Goal: Transaction & Acquisition: Download file/media

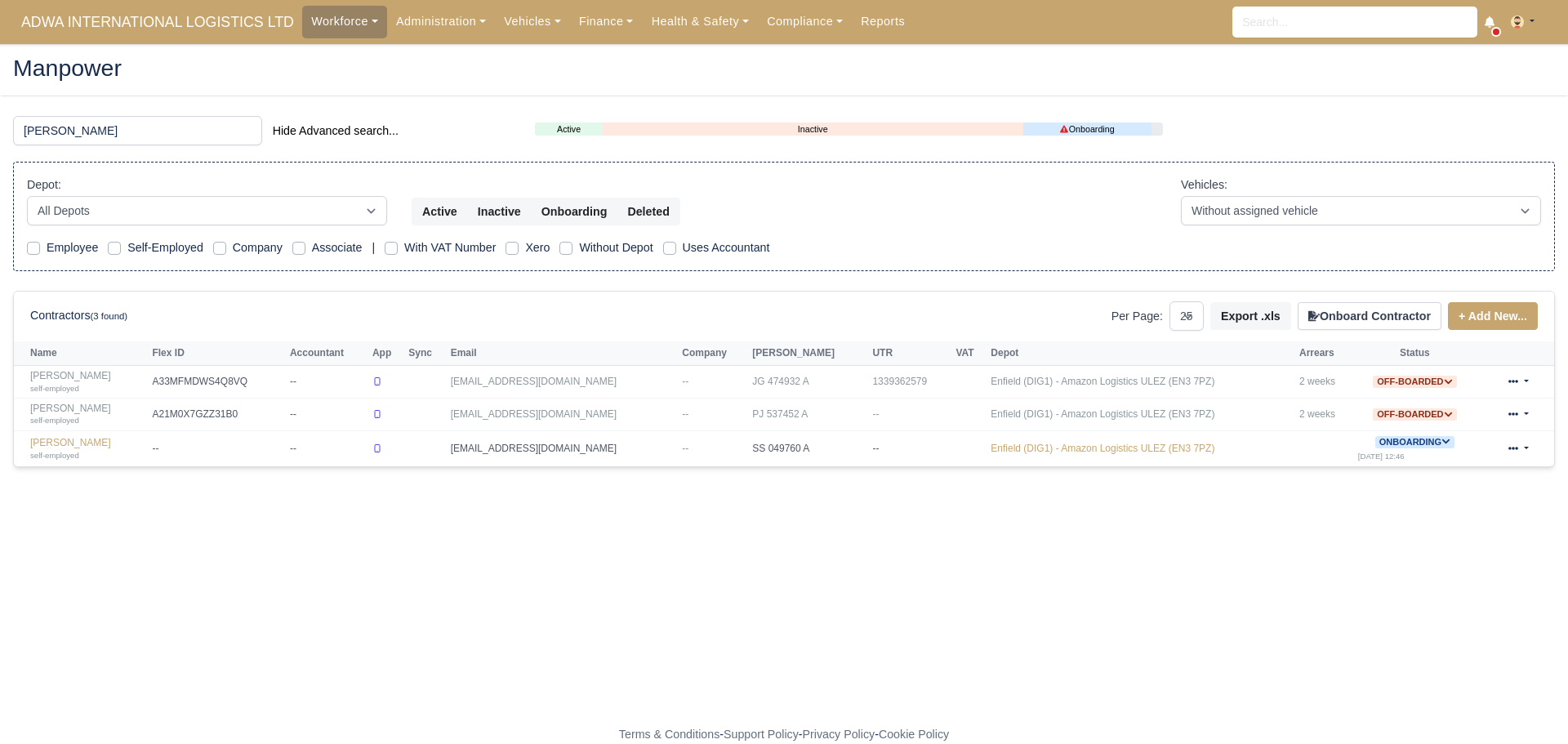
select select "25"
drag, startPoint x: 115, startPoint y: 139, endPoint x: 0, endPoint y: 138, distance: 115.0
click at [0, 138] on main "Manpower enver Hide Advanced search... Active Inactive Onboarding Depot: All De…" at bounding box center [784, 395] width 1568 height 662
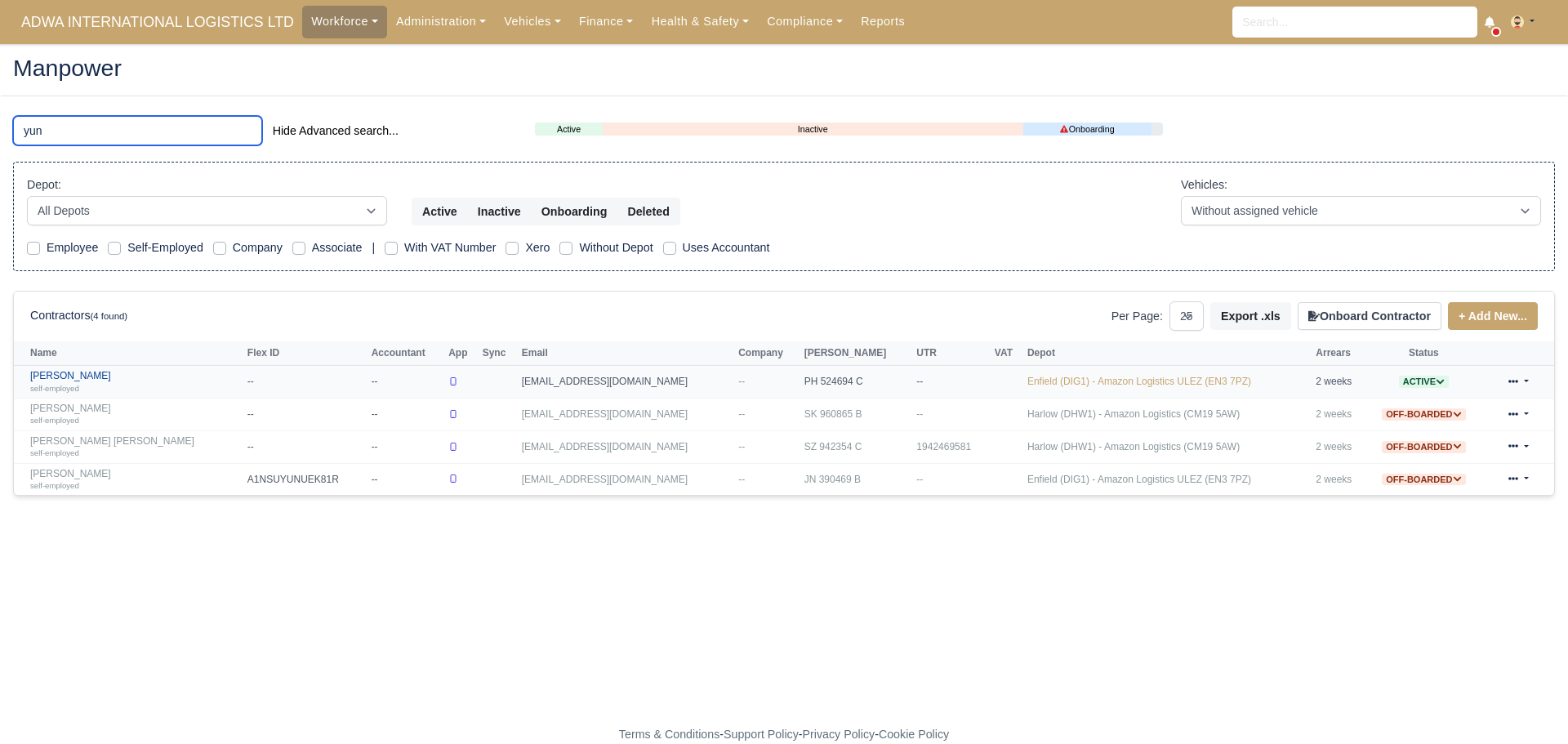
type input "yun"
click at [140, 377] on link "Muhammad Yunus Bin Kalam self-employed" at bounding box center [135, 381] width 209 height 24
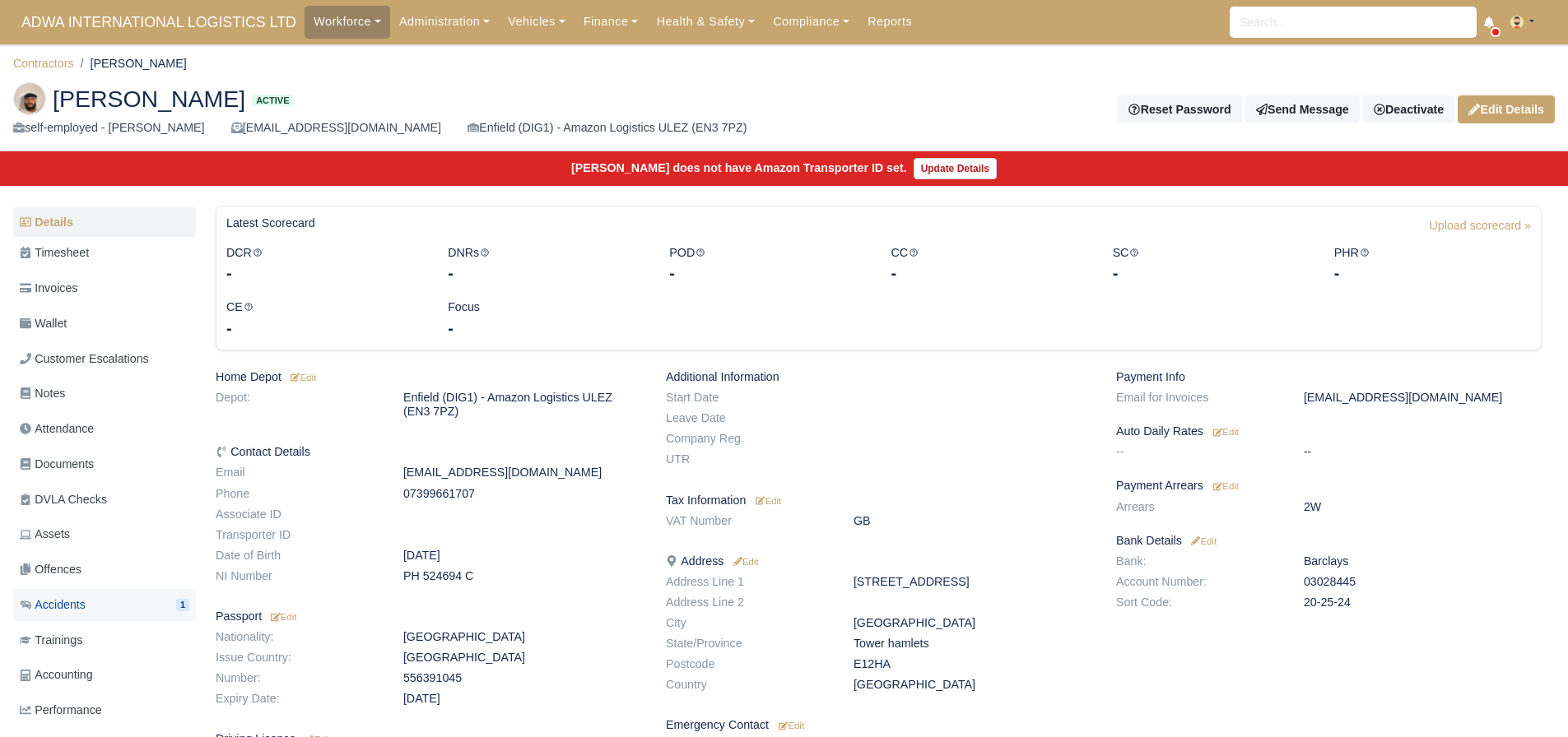
click at [119, 606] on link "Accidents 1" at bounding box center [105, 605] width 182 height 32
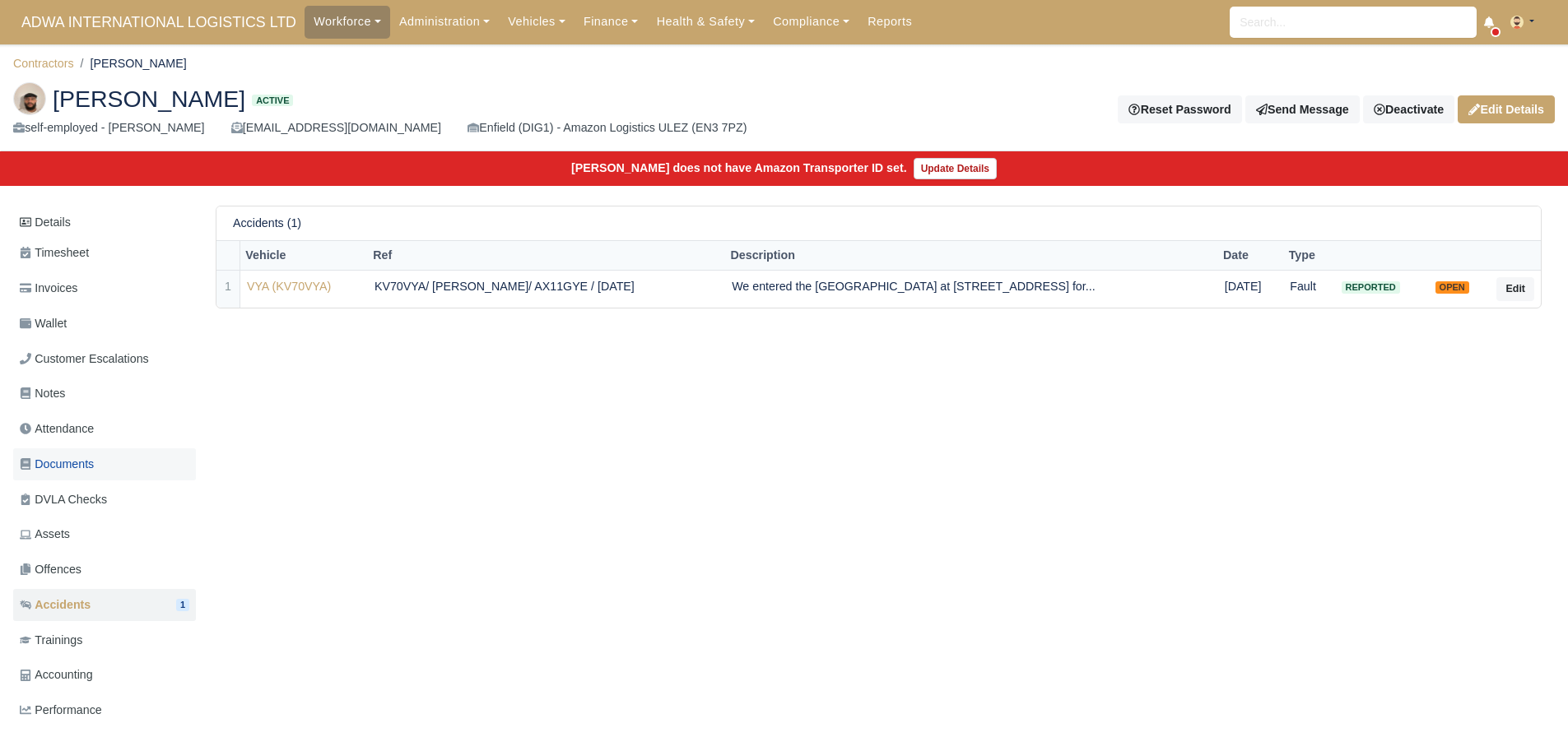
click at [99, 462] on link "Documents" at bounding box center [105, 464] width 182 height 32
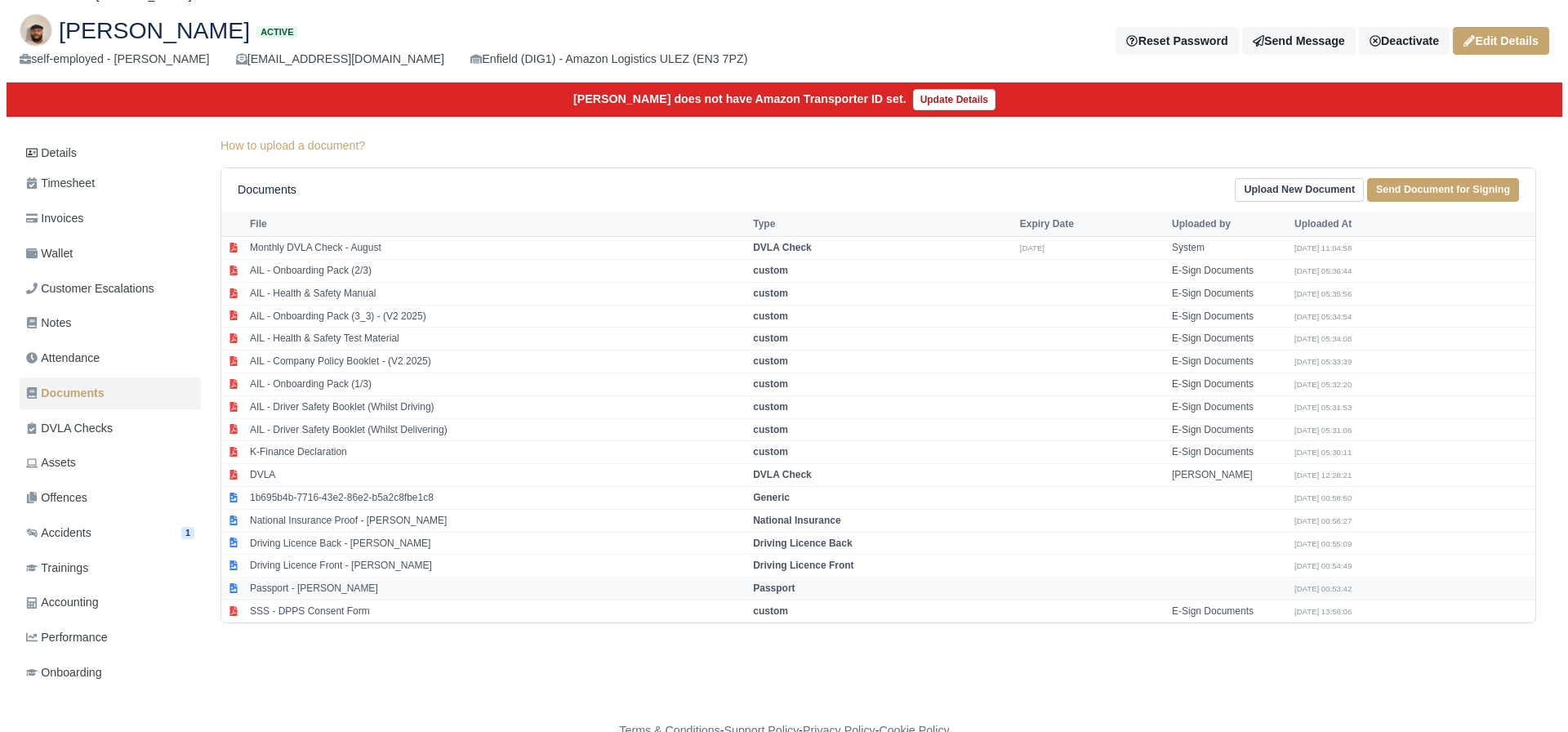
scroll to position [76, 0]
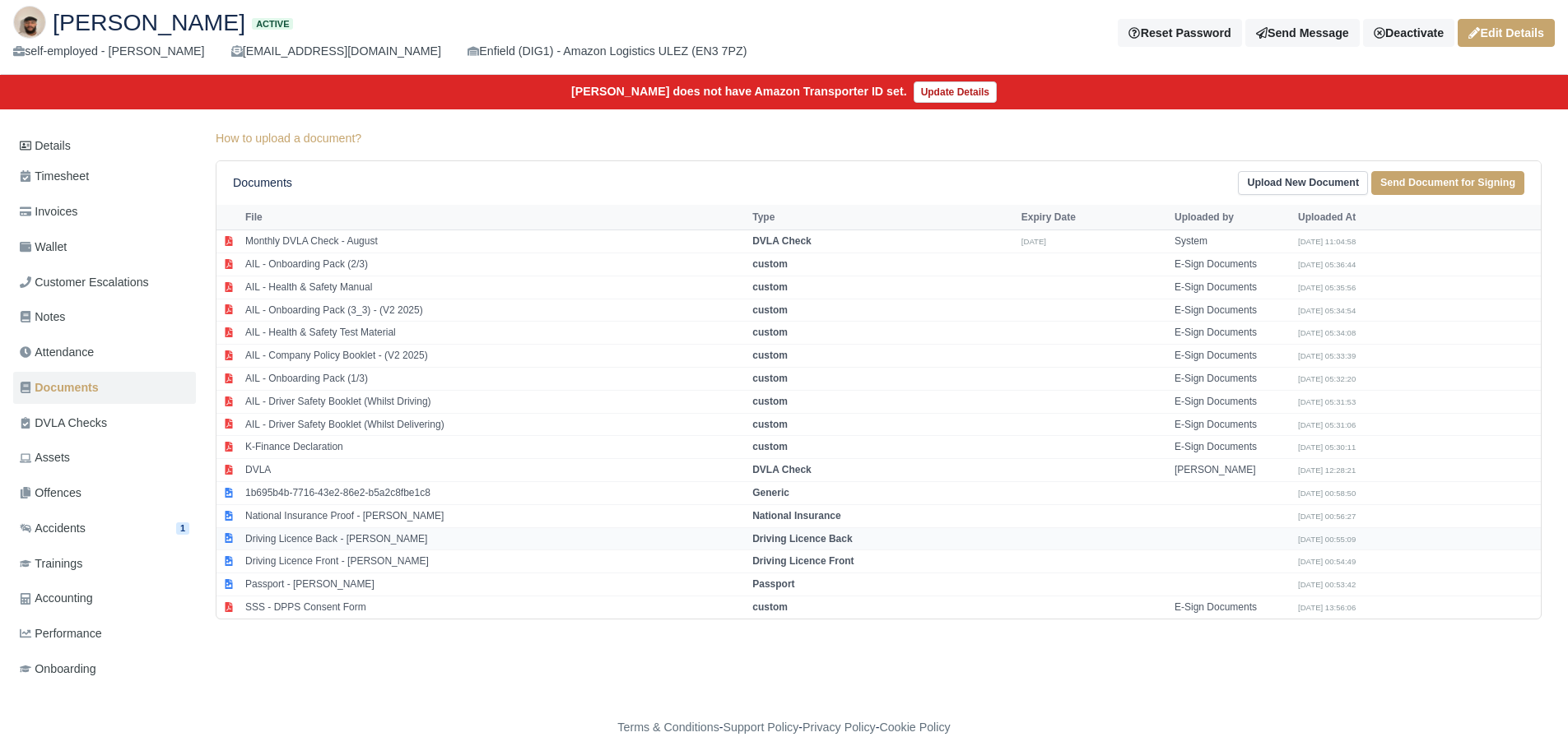
click at [335, 533] on td "Driving Licence Back - [PERSON_NAME]" at bounding box center [495, 539] width 507 height 23
select select "driving-licence-back"
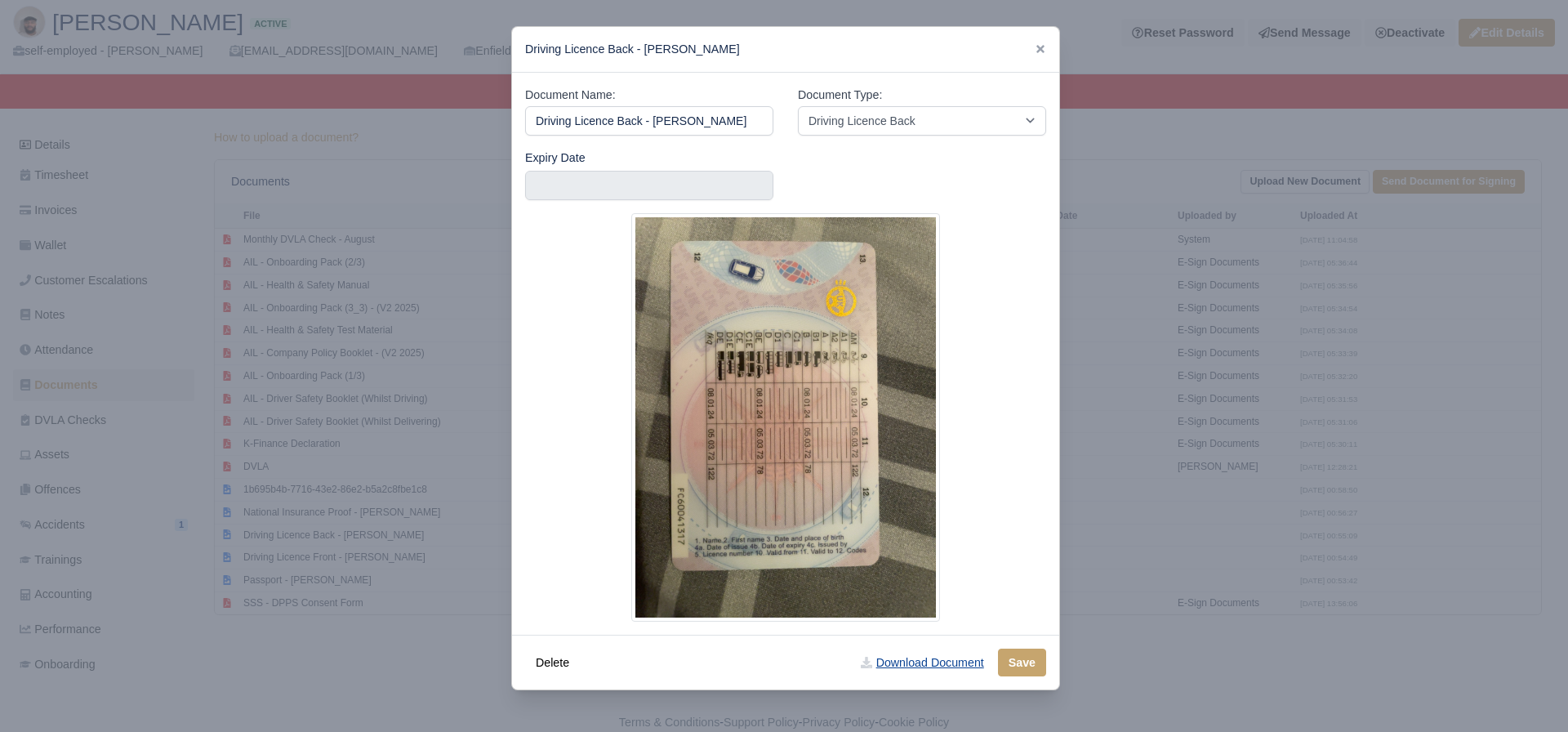
scroll to position [0, 0]
click at [929, 659] on link "Download Document" at bounding box center [922, 662] width 143 height 27
drag, startPoint x: 1161, startPoint y: 558, endPoint x: 1090, endPoint y: 561, distance: 71.1
click at [1162, 557] on div at bounding box center [784, 366] width 1568 height 732
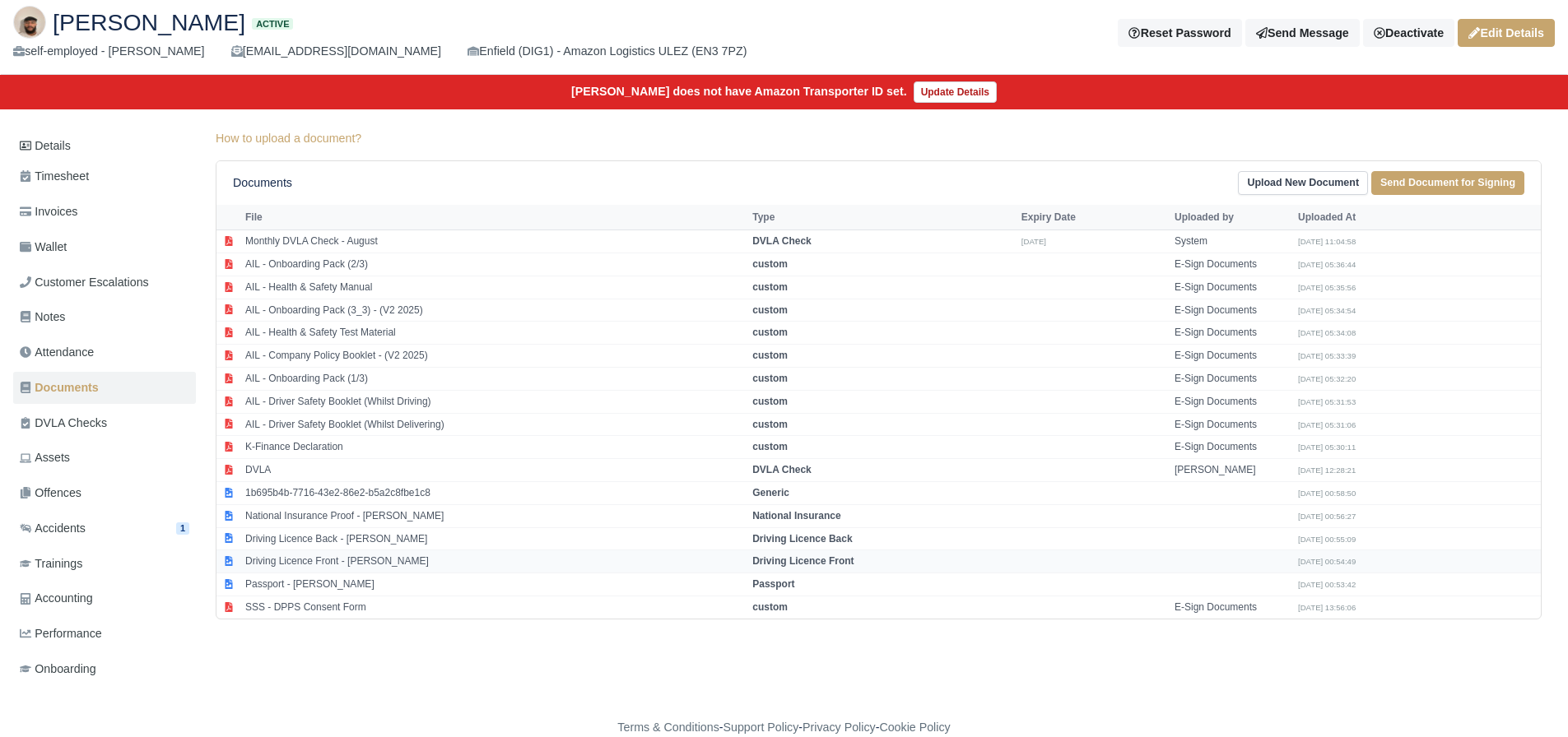
click at [469, 557] on td "Driving Licence Front - [PERSON_NAME]" at bounding box center [495, 562] width 507 height 23
select select "driving-licence-front"
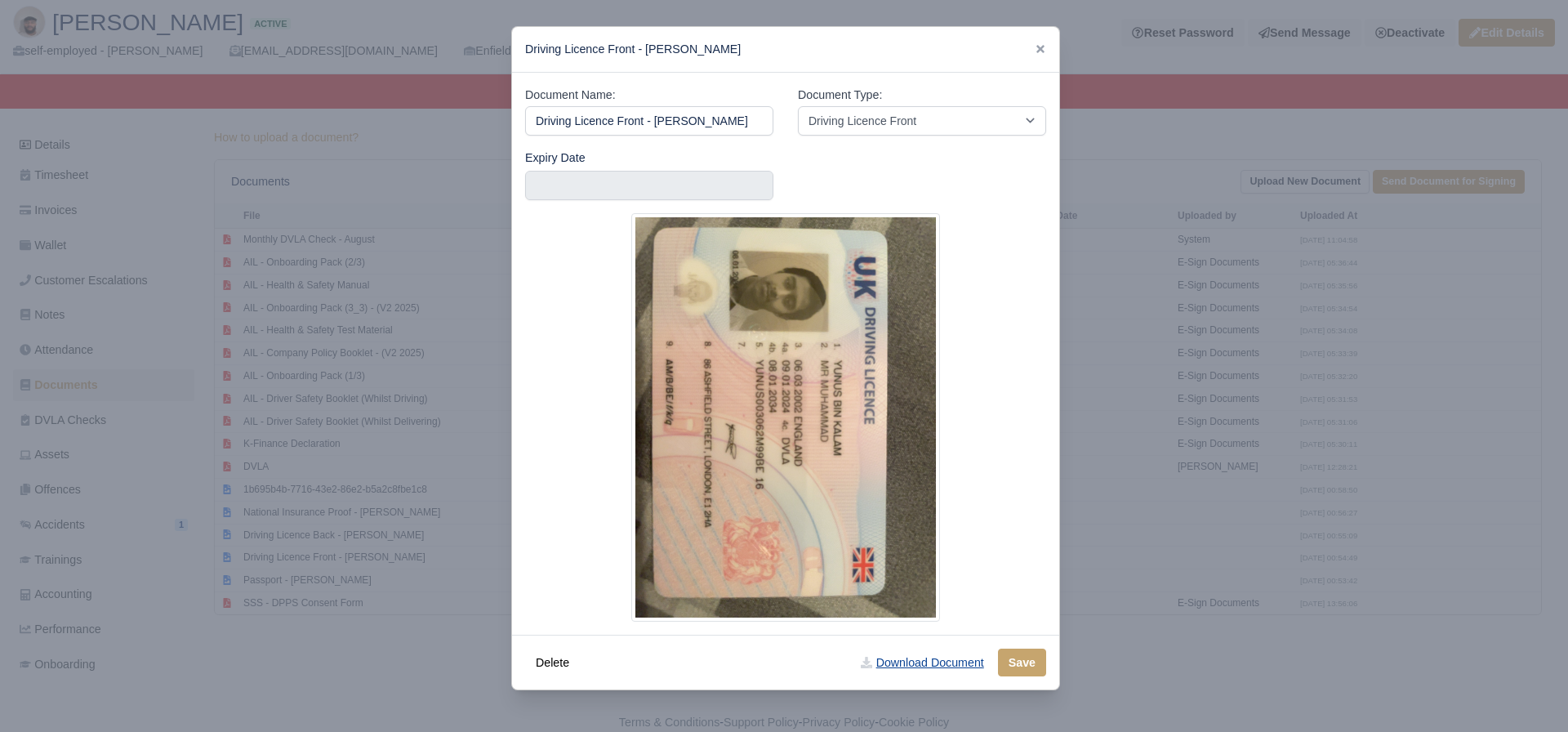
click at [916, 664] on link "Download Document" at bounding box center [922, 662] width 143 height 27
click at [167, 619] on div at bounding box center [784, 366] width 1568 height 732
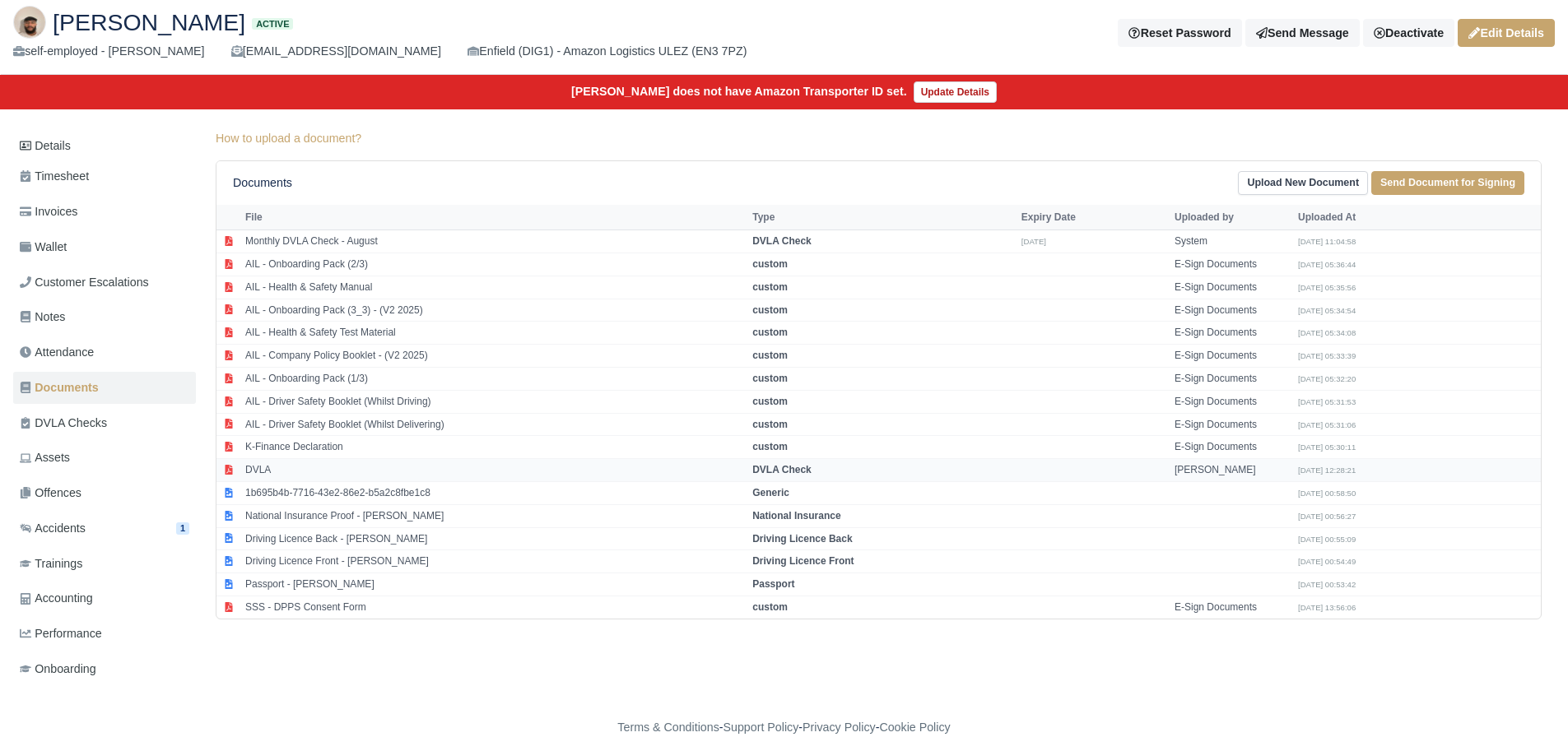
click at [254, 472] on td "DVLA" at bounding box center [495, 470] width 507 height 23
select select "dvla-check"
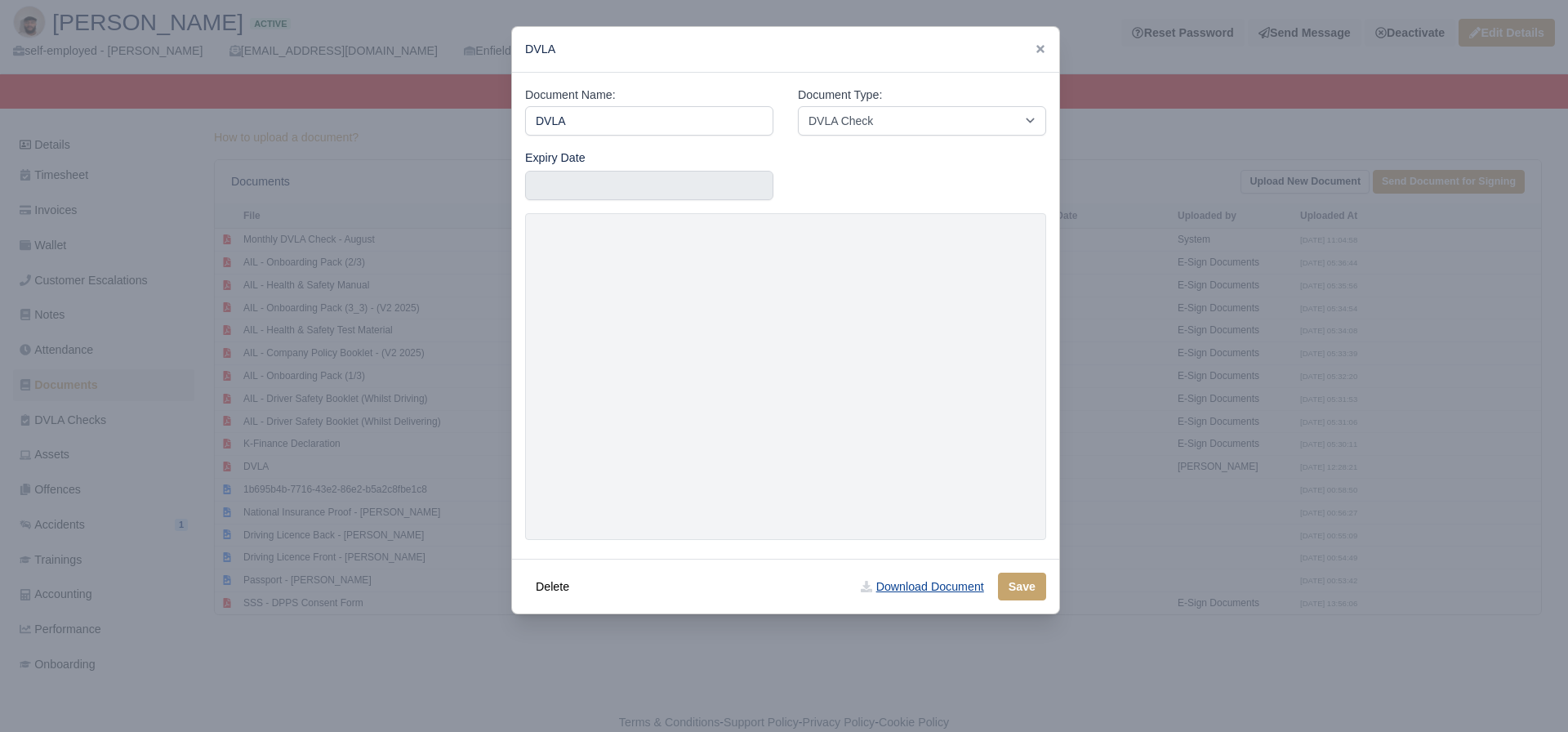
click at [933, 590] on link "Download Document" at bounding box center [922, 586] width 143 height 27
click at [1036, 51] on icon at bounding box center [1040, 49] width 8 height 8
